Goal: Task Accomplishment & Management: Use online tool/utility

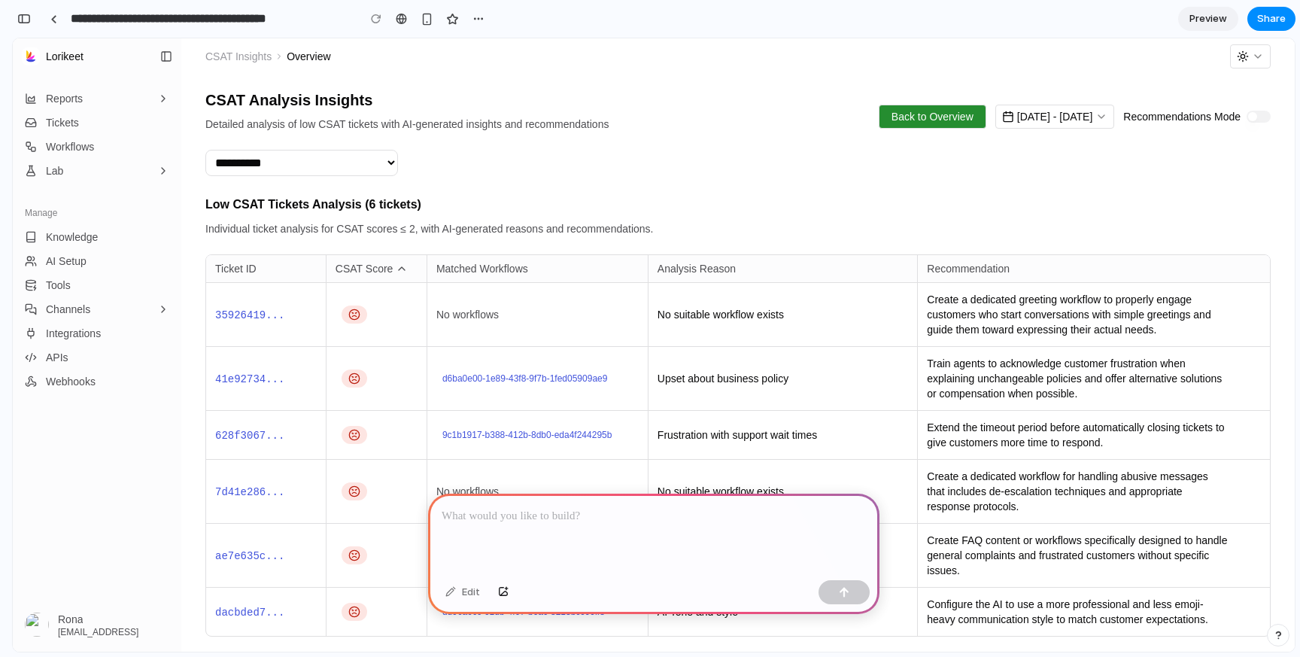
click at [609, 524] on div at bounding box center [653, 533] width 451 height 80
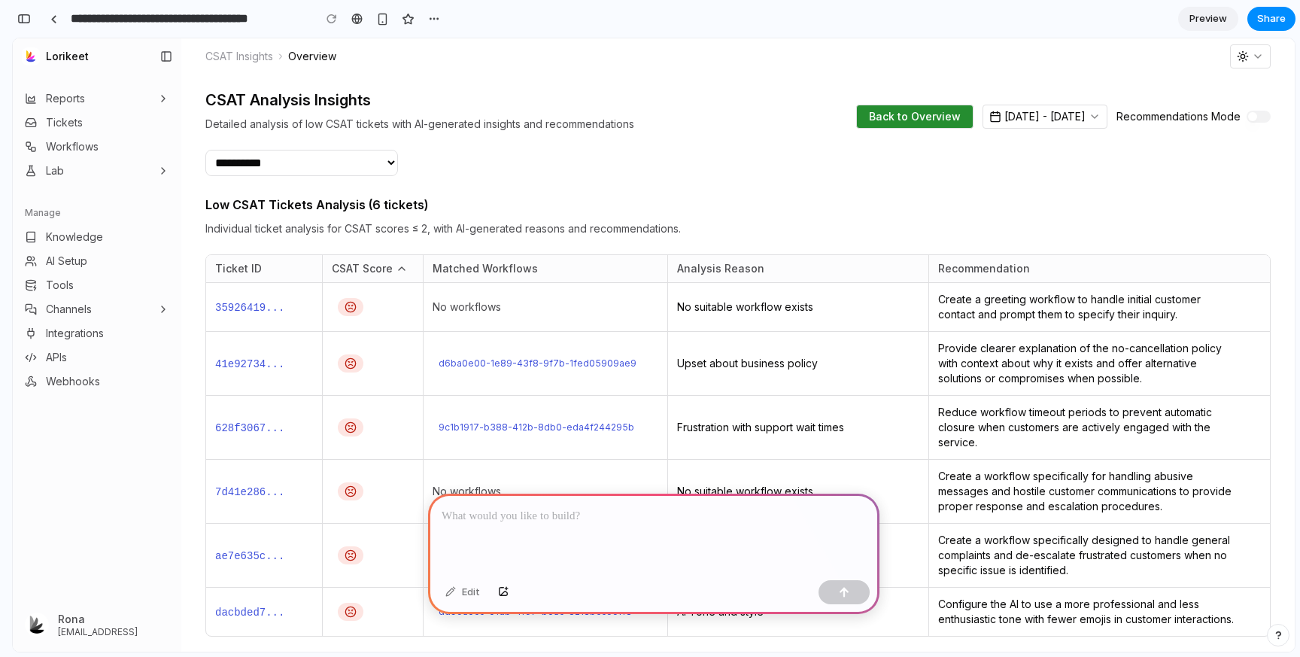
click at [569, 533] on div at bounding box center [653, 533] width 451 height 80
click at [586, 545] on div at bounding box center [653, 533] width 451 height 80
